Goal: Obtain resource: Obtain resource

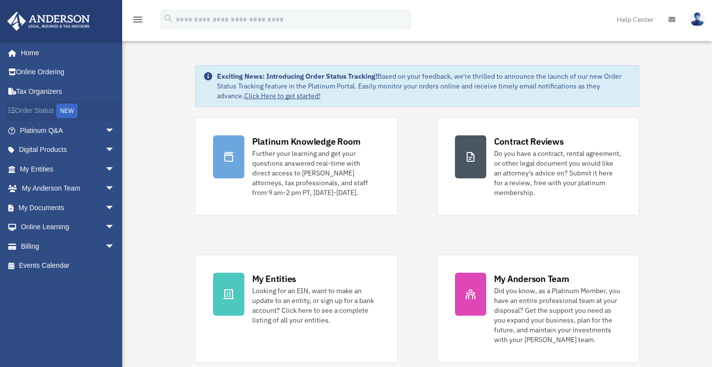
click at [56, 115] on link "Order Status NEW" at bounding box center [68, 111] width 123 height 20
click at [47, 89] on link "Tax Organizers" at bounding box center [68, 92] width 123 height 20
click at [105, 149] on span "arrow_drop_down" at bounding box center [115, 150] width 20 height 20
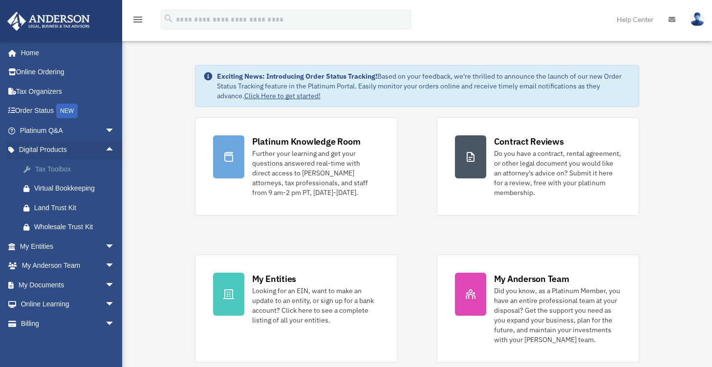
click at [62, 167] on div "Tax Toolbox" at bounding box center [75, 169] width 83 height 12
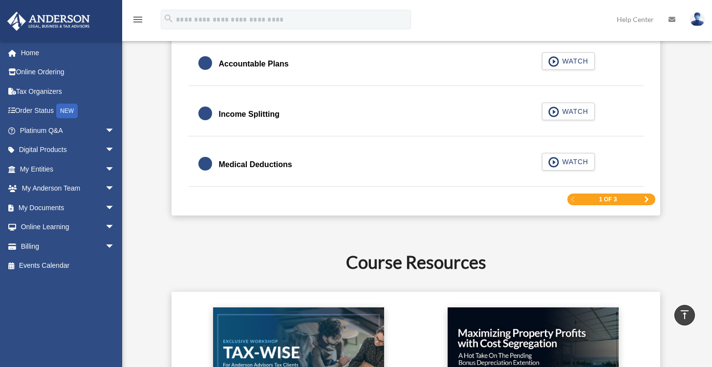
scroll to position [1552, 0]
click at [651, 193] on div "1 of 3" at bounding box center [611, 199] width 88 height 12
click at [645, 198] on span "Next Page" at bounding box center [646, 199] width 6 height 6
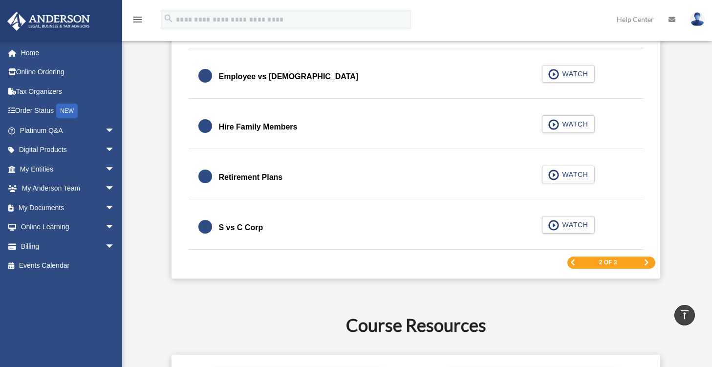
scroll to position [1452, 0]
click at [645, 259] on span "Next Page" at bounding box center [646, 262] width 6 height 6
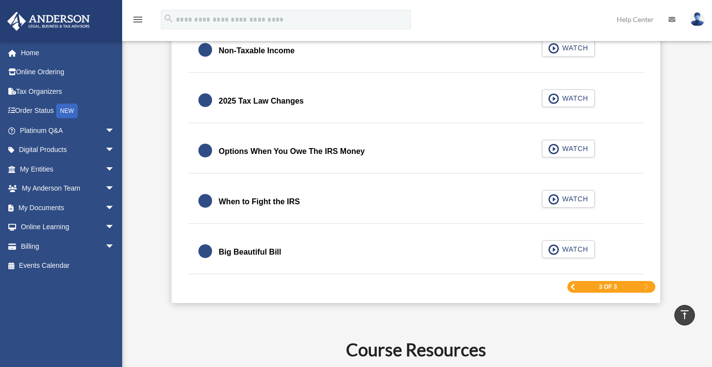
scroll to position [1264, 0]
click at [570, 287] on span "Previous Page" at bounding box center [573, 286] width 6 height 6
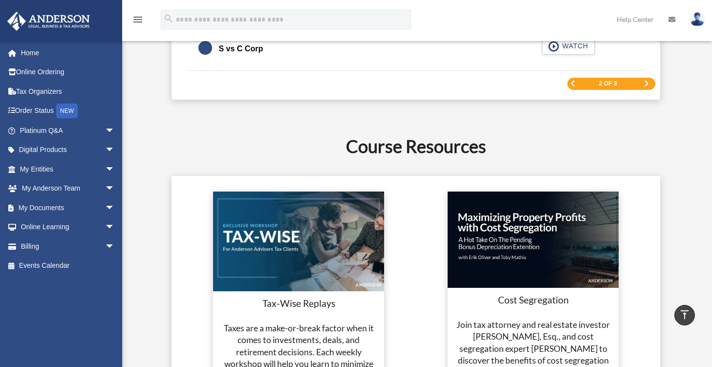
scroll to position [1629, 0]
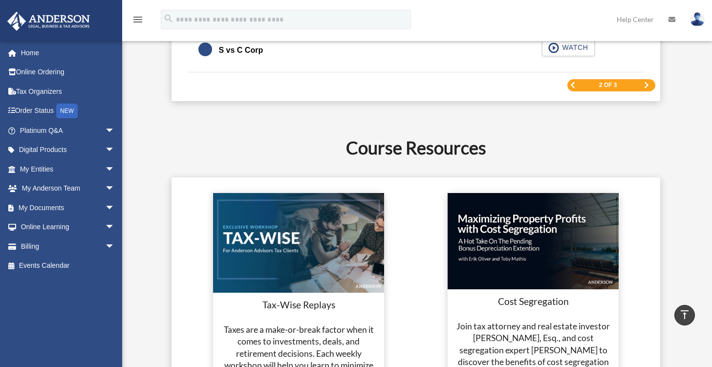
click at [573, 84] on span "Previous Page" at bounding box center [573, 85] width 6 height 6
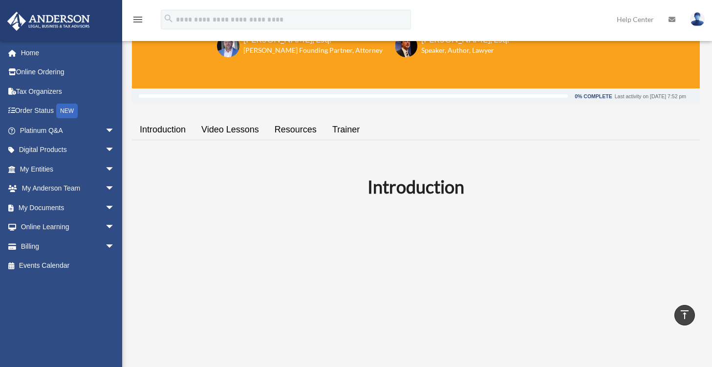
scroll to position [99, 0]
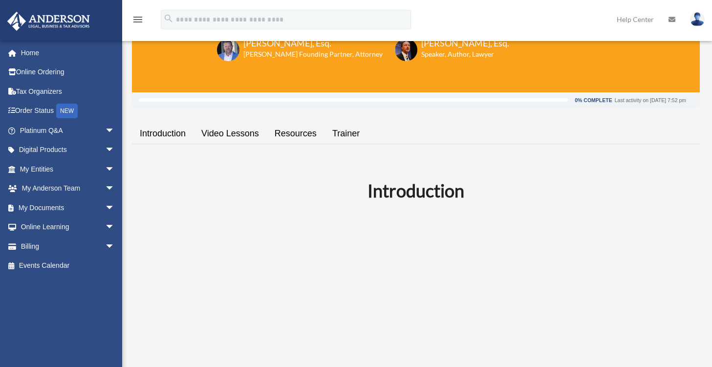
click at [238, 132] on link "Video Lessons" at bounding box center [229, 134] width 73 height 28
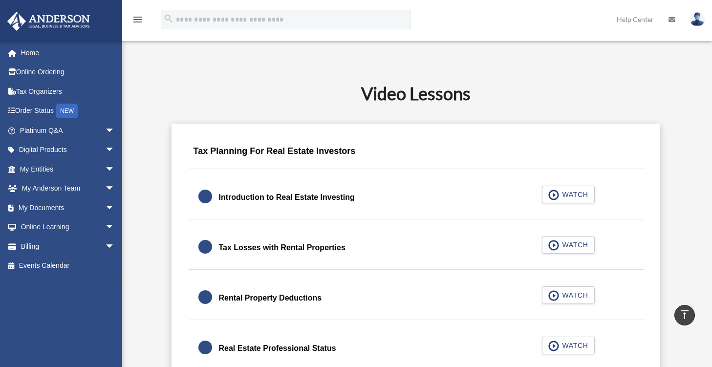
scroll to position [525, 0]
click at [107, 168] on span "arrow_drop_down" at bounding box center [115, 169] width 20 height 20
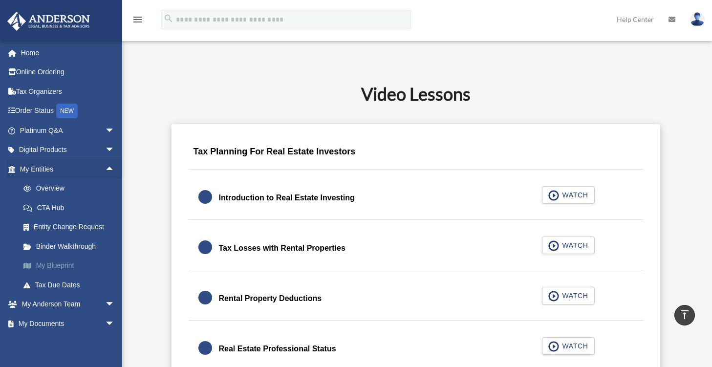
click at [69, 264] on link "My Blueprint" at bounding box center [72, 266] width 116 height 20
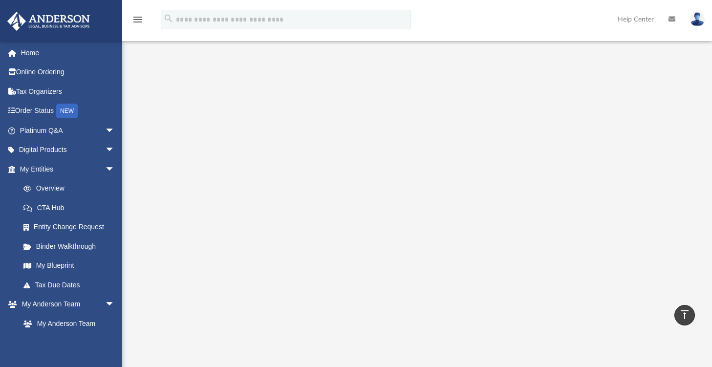
scroll to position [70, 0]
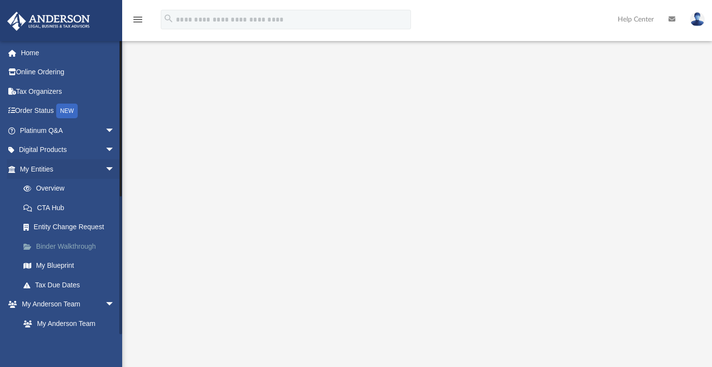
click at [56, 247] on link "Binder Walkthrough" at bounding box center [72, 246] width 116 height 20
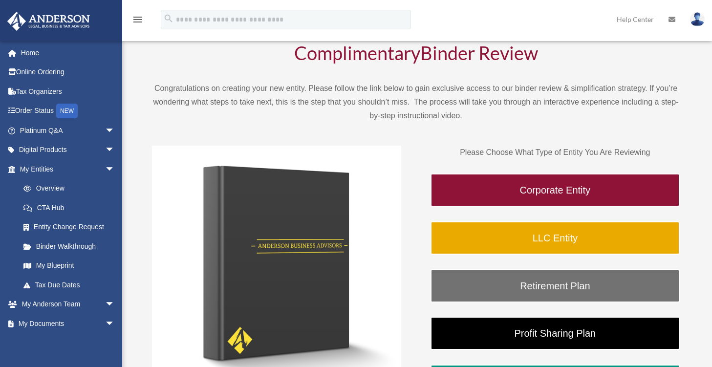
scroll to position [48, 0]
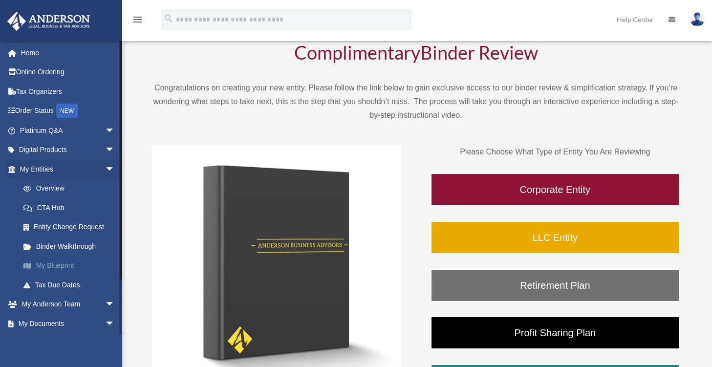
click at [67, 269] on link "My Blueprint" at bounding box center [72, 266] width 116 height 20
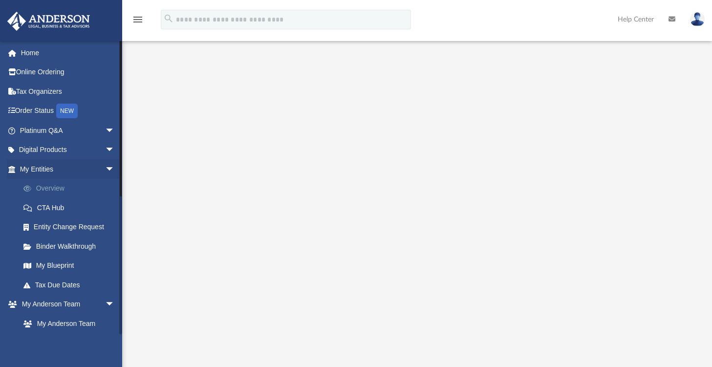
click at [54, 188] on link "Overview" at bounding box center [72, 189] width 116 height 20
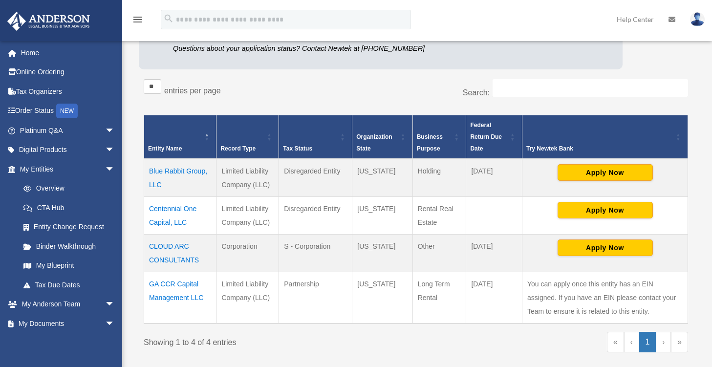
scroll to position [137, 0]
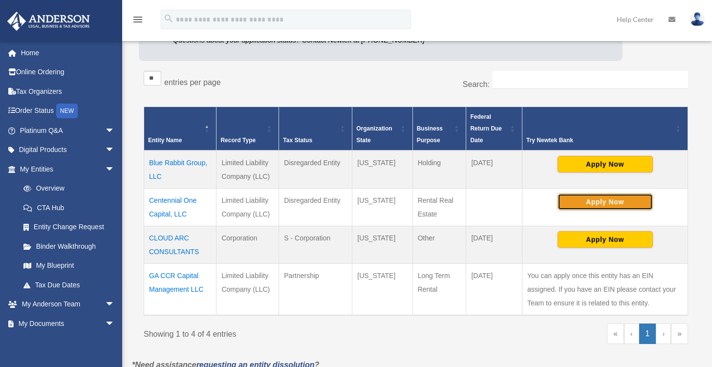
click at [594, 204] on button "Apply Now" at bounding box center [605, 201] width 95 height 17
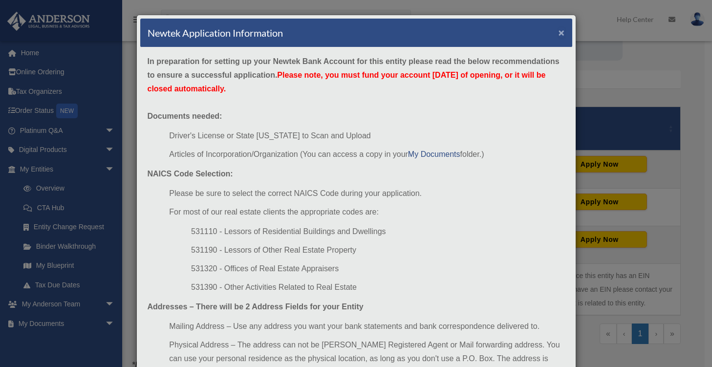
click at [559, 31] on button "×" at bounding box center [561, 32] width 6 height 10
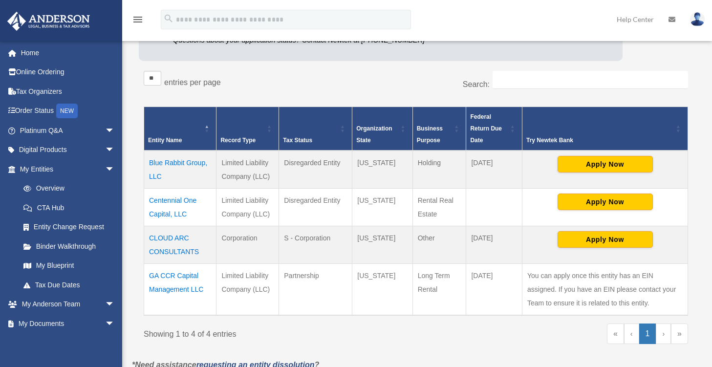
click at [166, 198] on td "Centennial One Capital, LLC" at bounding box center [180, 208] width 72 height 38
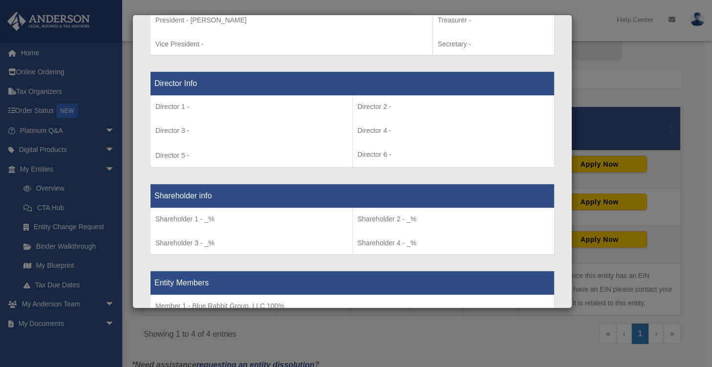
scroll to position [860, 0]
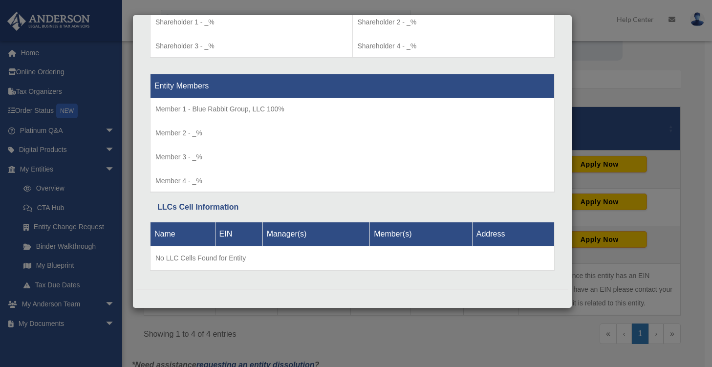
click at [133, 346] on div "Details × Articles Sent Organizational Date" at bounding box center [356, 183] width 712 height 367
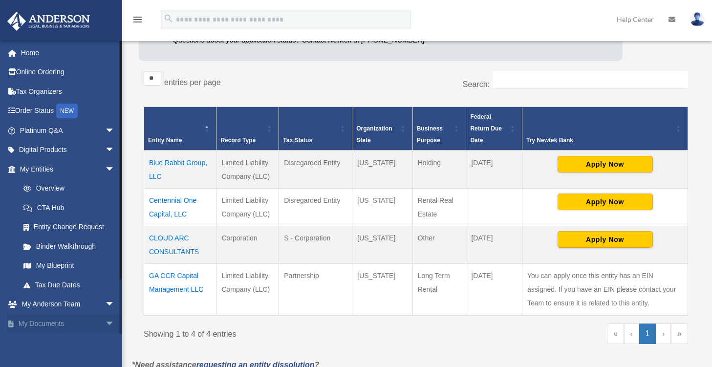
click at [85, 322] on link "My Documents arrow_drop_down" at bounding box center [68, 324] width 123 height 20
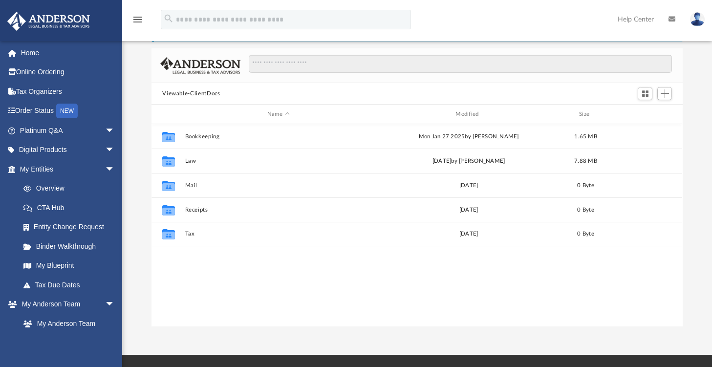
scroll to position [48, 0]
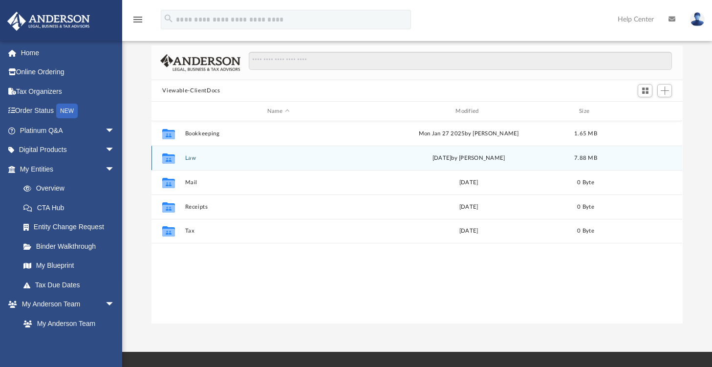
click at [194, 157] on button "Law" at bounding box center [278, 158] width 186 height 6
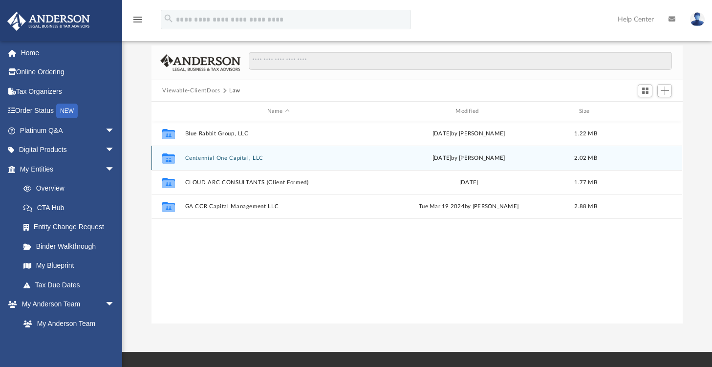
click at [239, 157] on button "Centennial One Capital, LLC" at bounding box center [278, 158] width 186 height 6
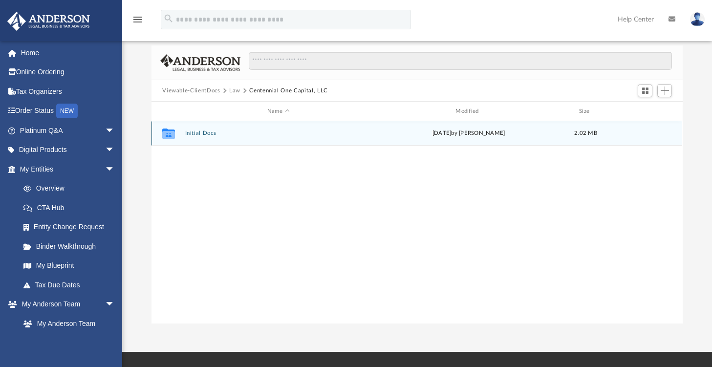
click at [203, 133] on button "Initial Docs" at bounding box center [278, 133] width 186 height 6
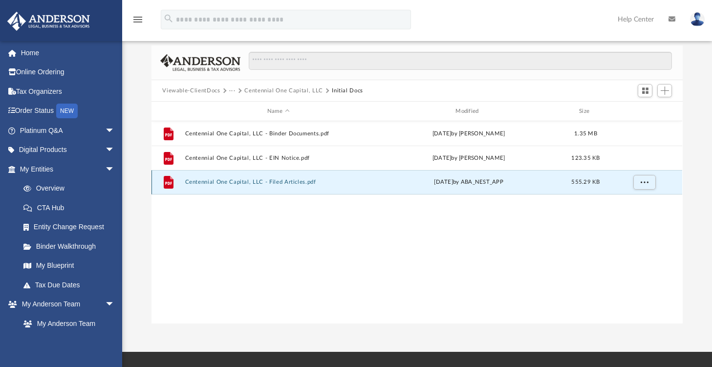
click at [304, 184] on button "Centennial One Capital, LLC - Filed Articles.pdf" at bounding box center [278, 182] width 186 height 6
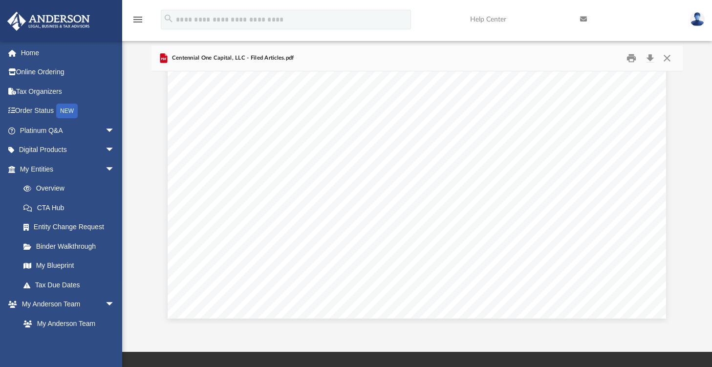
scroll to position [6344, 0]
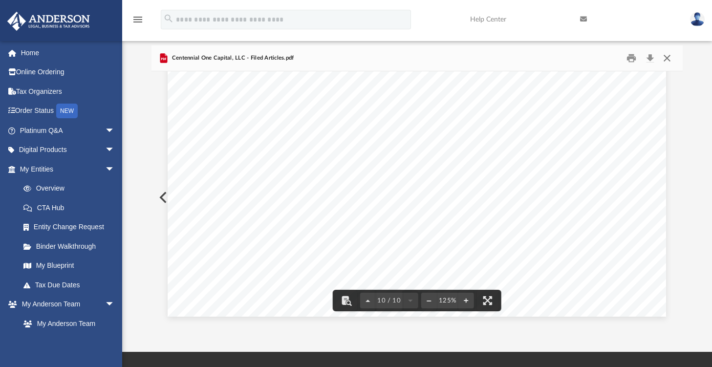
click at [668, 61] on button "Close" at bounding box center [667, 58] width 18 height 15
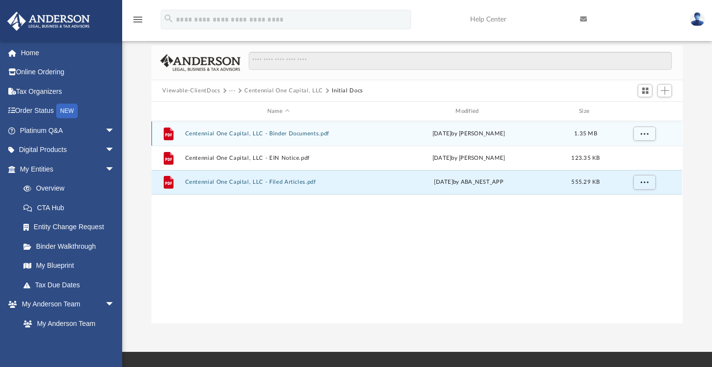
click at [330, 135] on button "Centennial One Capital, LLC - Binder Documents.pdf" at bounding box center [278, 133] width 186 height 6
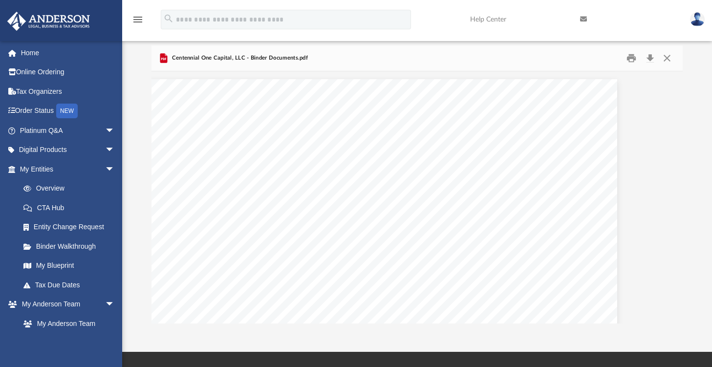
scroll to position [42875, 49]
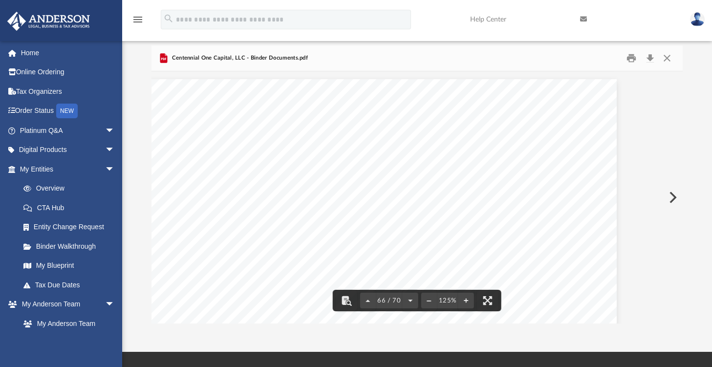
click at [383, 300] on span "66 / 70" at bounding box center [389, 301] width 27 height 6
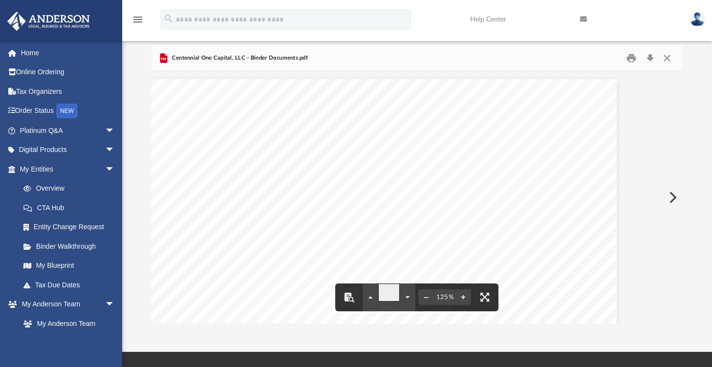
type input "*"
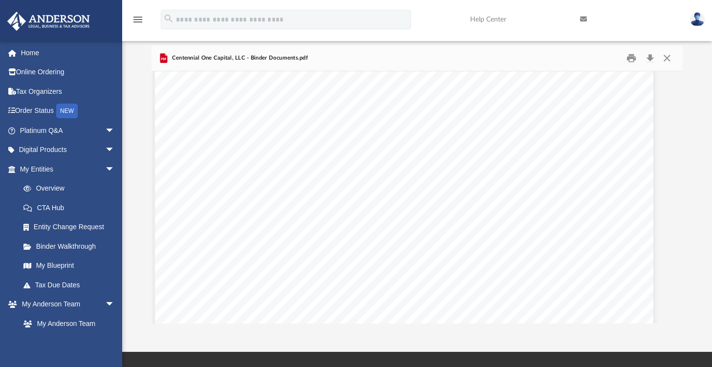
scroll to position [949, 13]
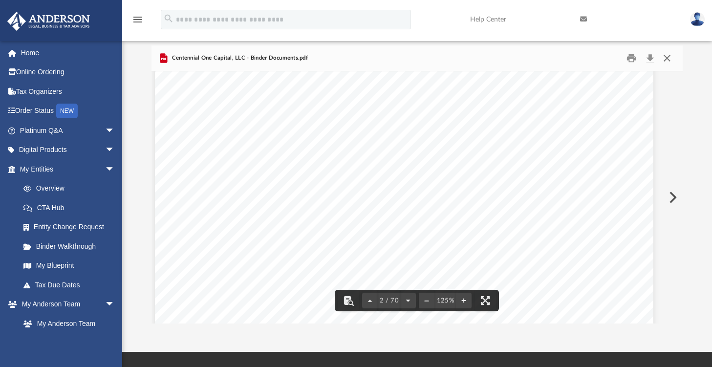
click at [671, 62] on button "Close" at bounding box center [667, 58] width 18 height 15
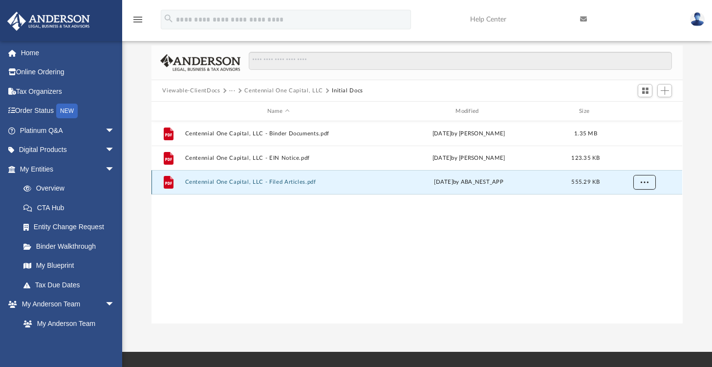
click at [642, 182] on span "More options" at bounding box center [645, 181] width 8 height 5
click at [640, 223] on ul "Preview Download" at bounding box center [636, 212] width 40 height 42
click at [634, 215] on li "Download" at bounding box center [636, 217] width 28 height 10
click at [69, 187] on link "Overview" at bounding box center [72, 189] width 116 height 20
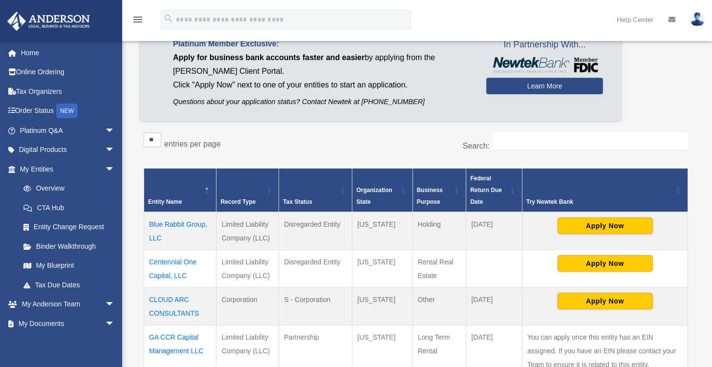
scroll to position [77, 0]
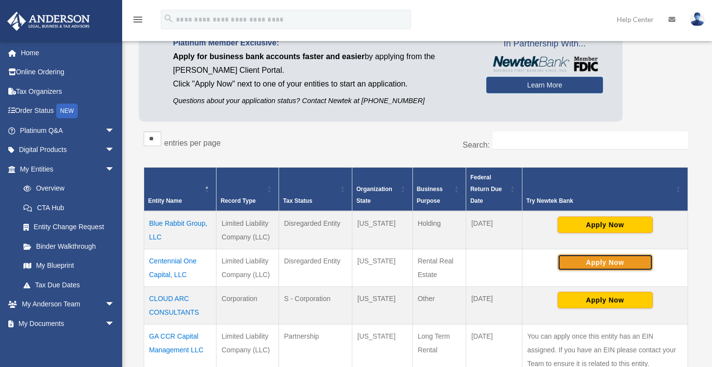
click at [572, 263] on button "Apply Now" at bounding box center [605, 262] width 95 height 17
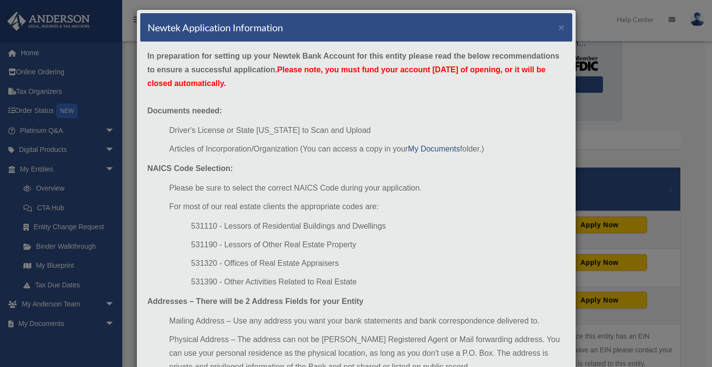
scroll to position [82, 0]
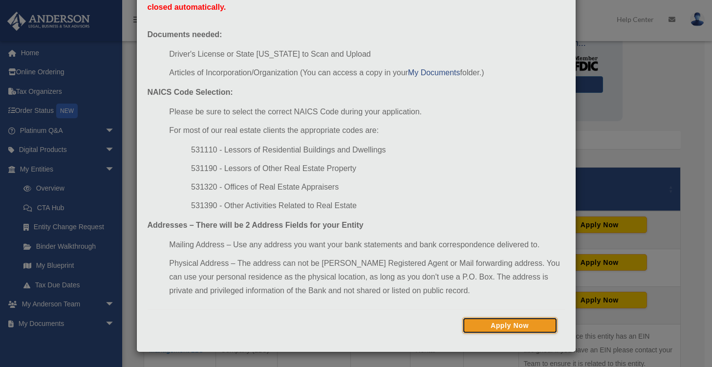
click at [515, 323] on button "Apply Now" at bounding box center [509, 325] width 95 height 17
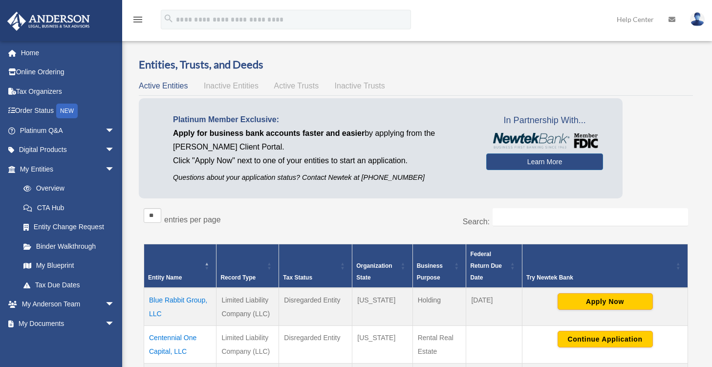
scroll to position [77, 0]
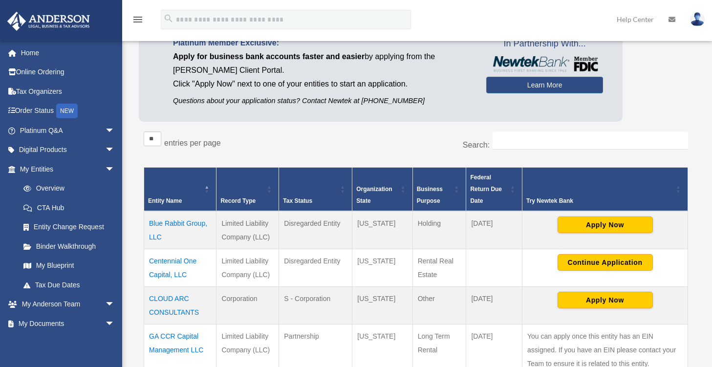
click at [165, 274] on td "Centennial One Capital, LLC" at bounding box center [180, 268] width 72 height 38
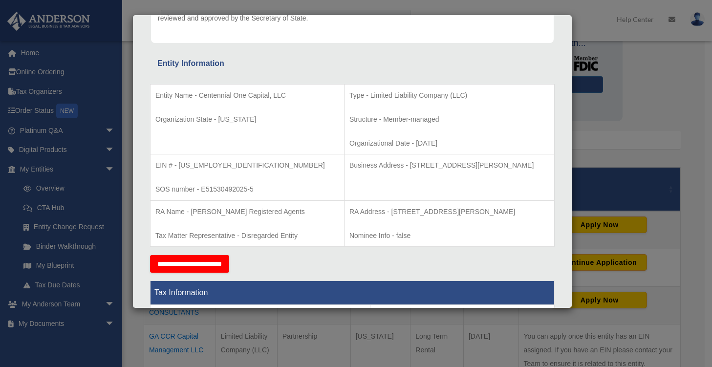
scroll to position [153, 0]
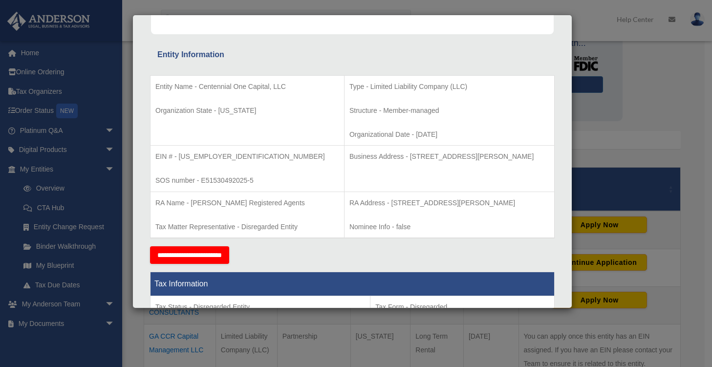
drag, startPoint x: 377, startPoint y: 157, endPoint x: 531, endPoint y: 155, distance: 153.9
click at [531, 155] on p "Business Address - [STREET_ADDRESS][PERSON_NAME]" at bounding box center [449, 156] width 200 height 12
copy p "[STREET_ADDRESS][PERSON_NAME]"
